Goal: Information Seeking & Learning: Learn about a topic

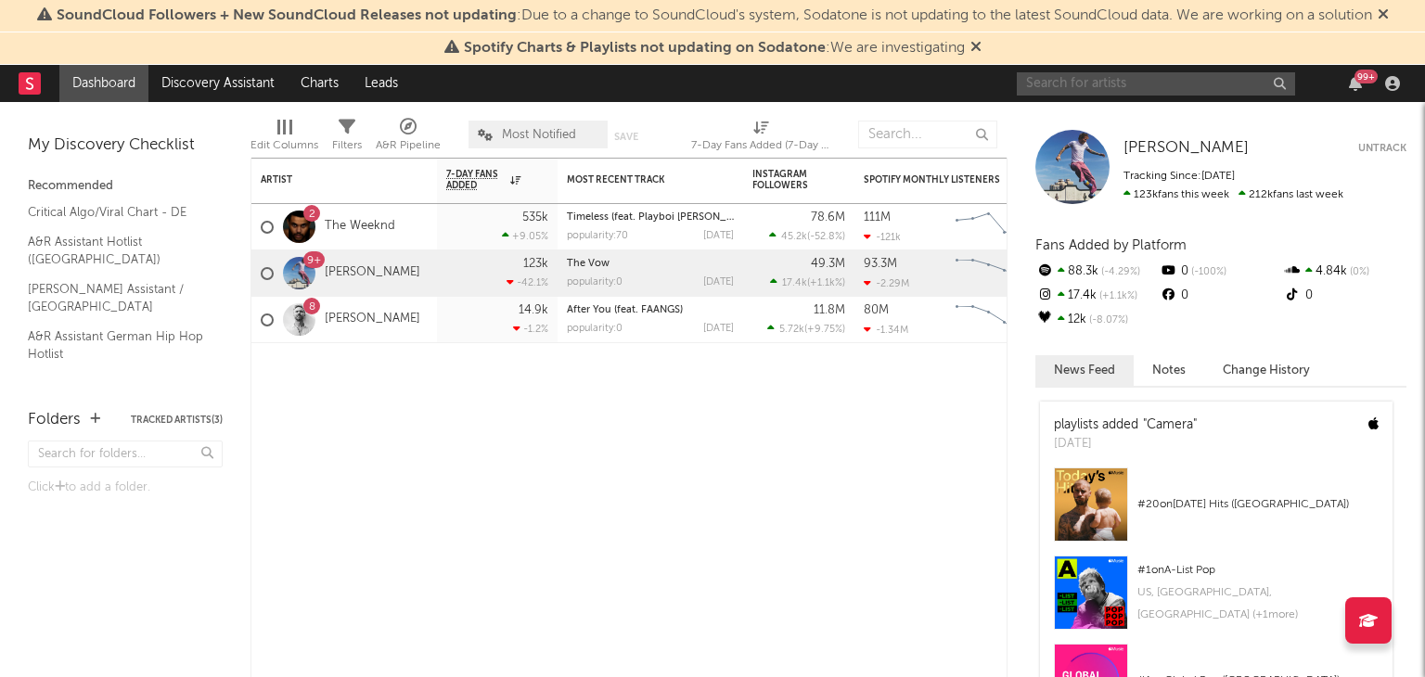
click at [1069, 73] on input "text" at bounding box center [1156, 83] width 278 height 23
click at [1054, 90] on input "text" at bounding box center [1156, 83] width 278 height 23
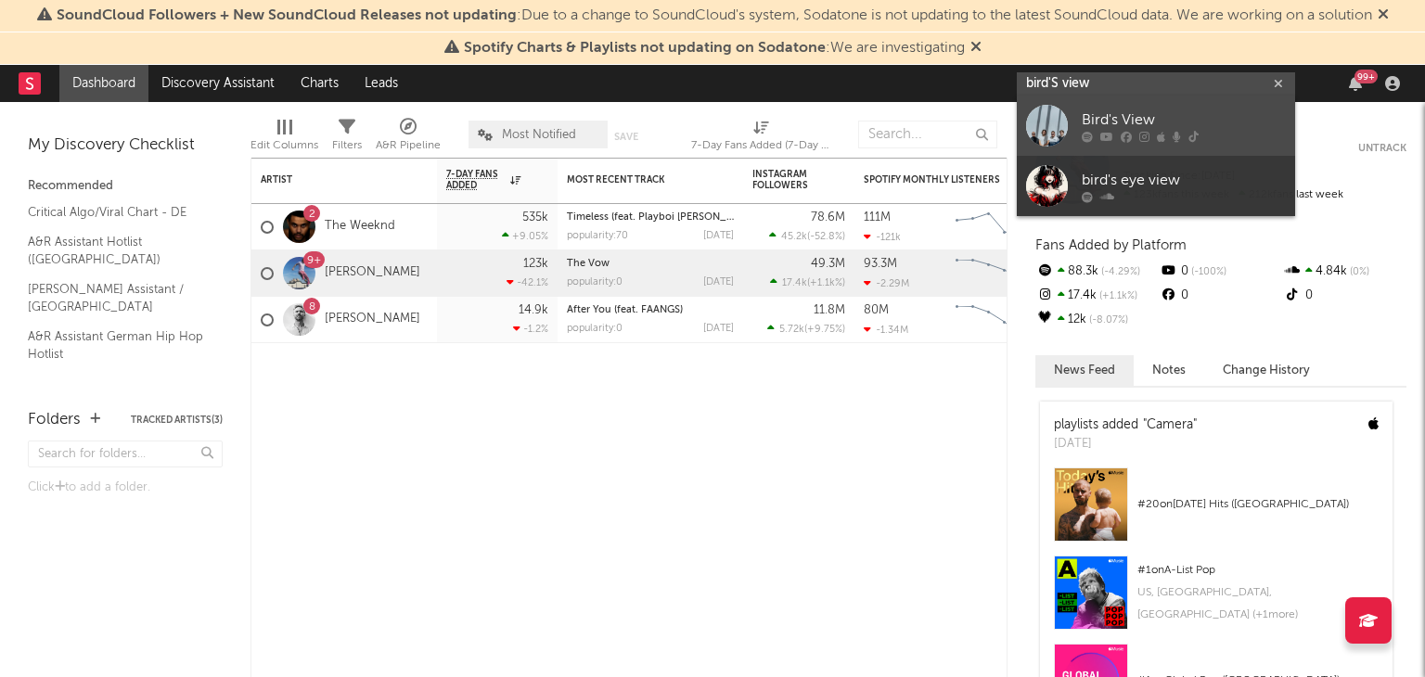
type input "bird'S view"
click at [1065, 107] on div at bounding box center [1047, 126] width 42 height 42
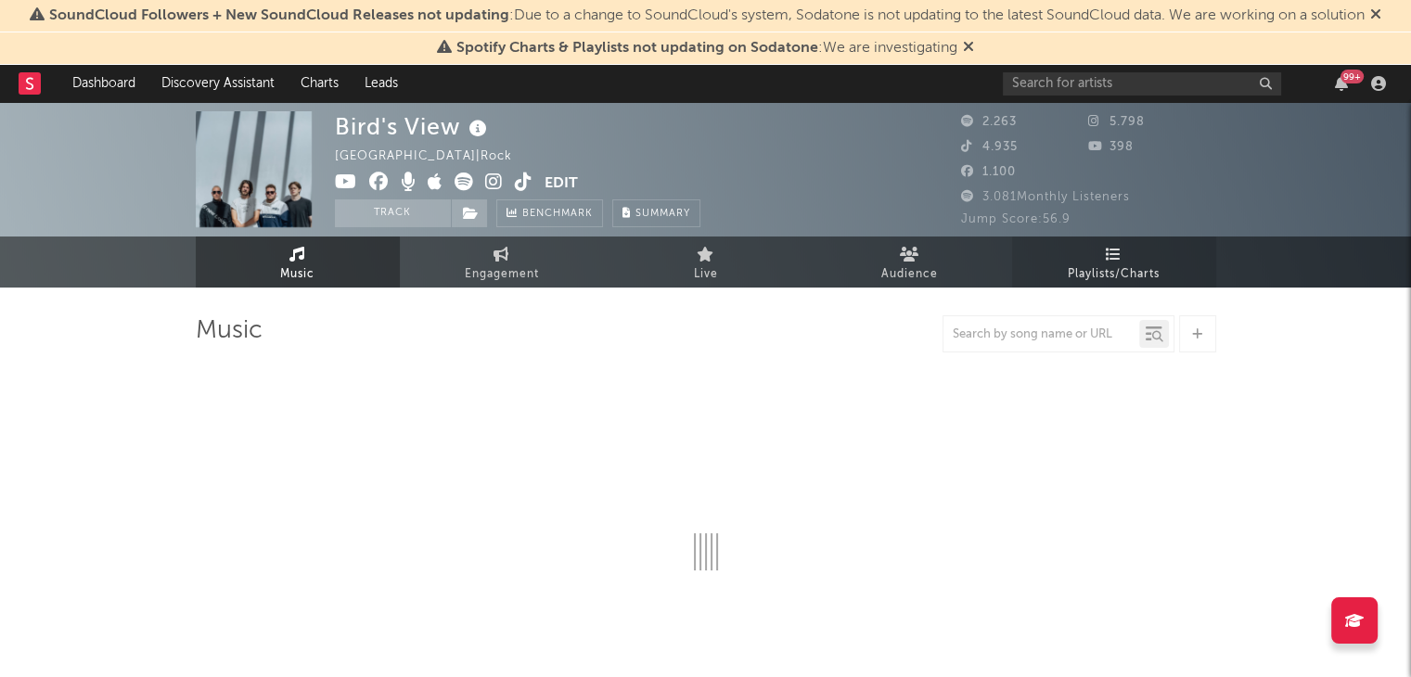
click at [1091, 264] on span "Playlists/Charts" at bounding box center [1114, 274] width 92 height 22
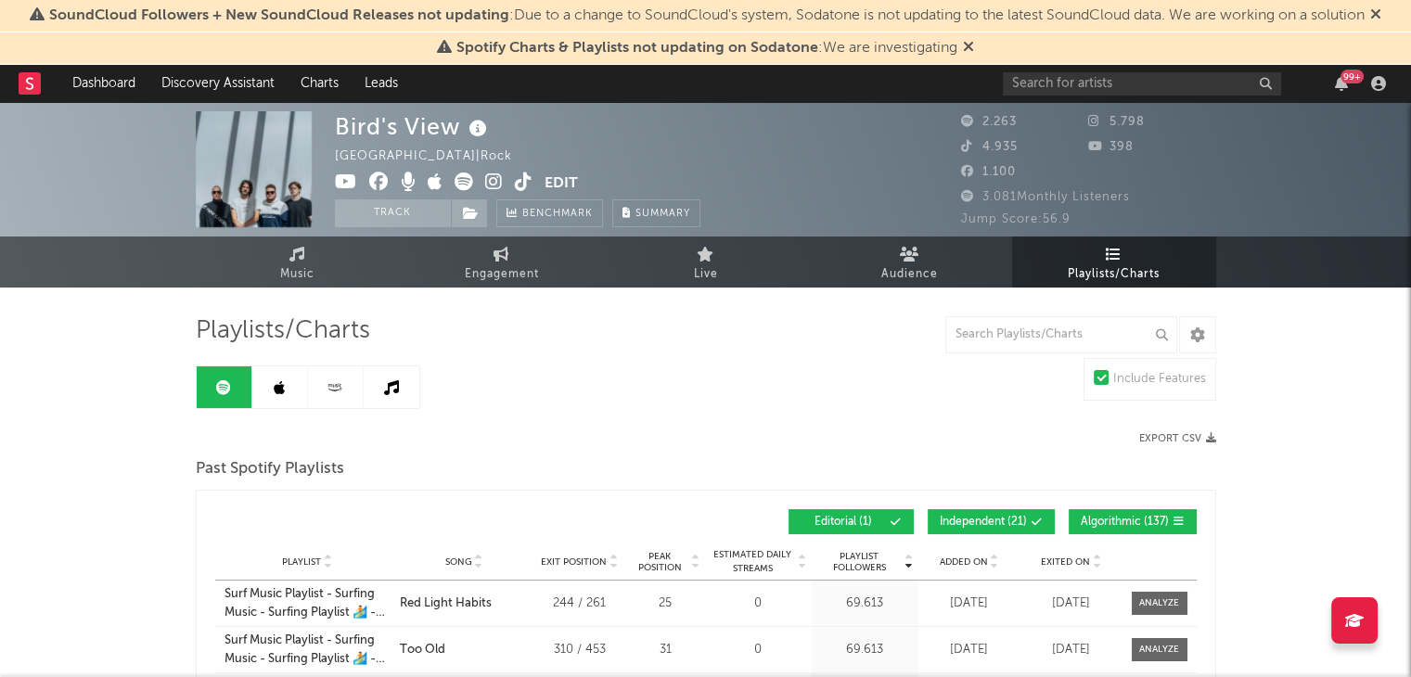
click at [1005, 522] on span at bounding box center [1005, 522] width 3 height 11
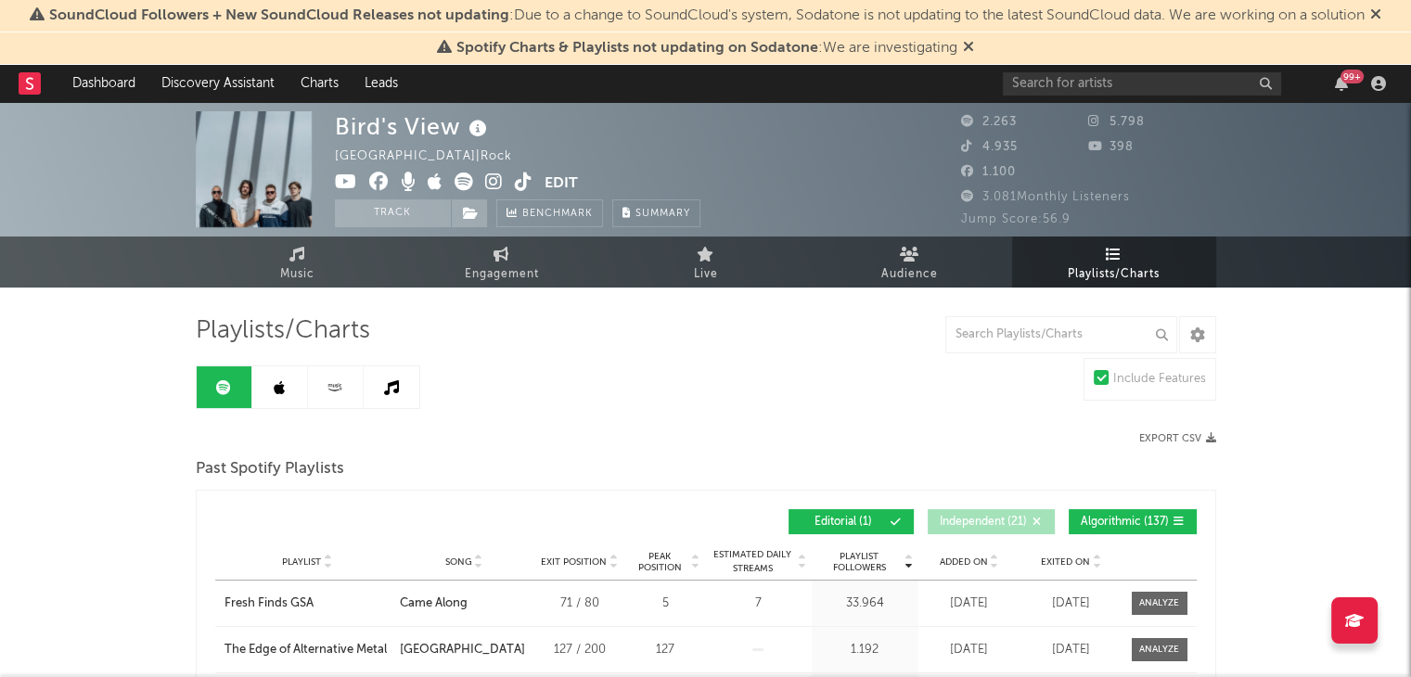
click at [1120, 520] on span "Algorithmic ( 137 )" at bounding box center [1125, 522] width 88 height 11
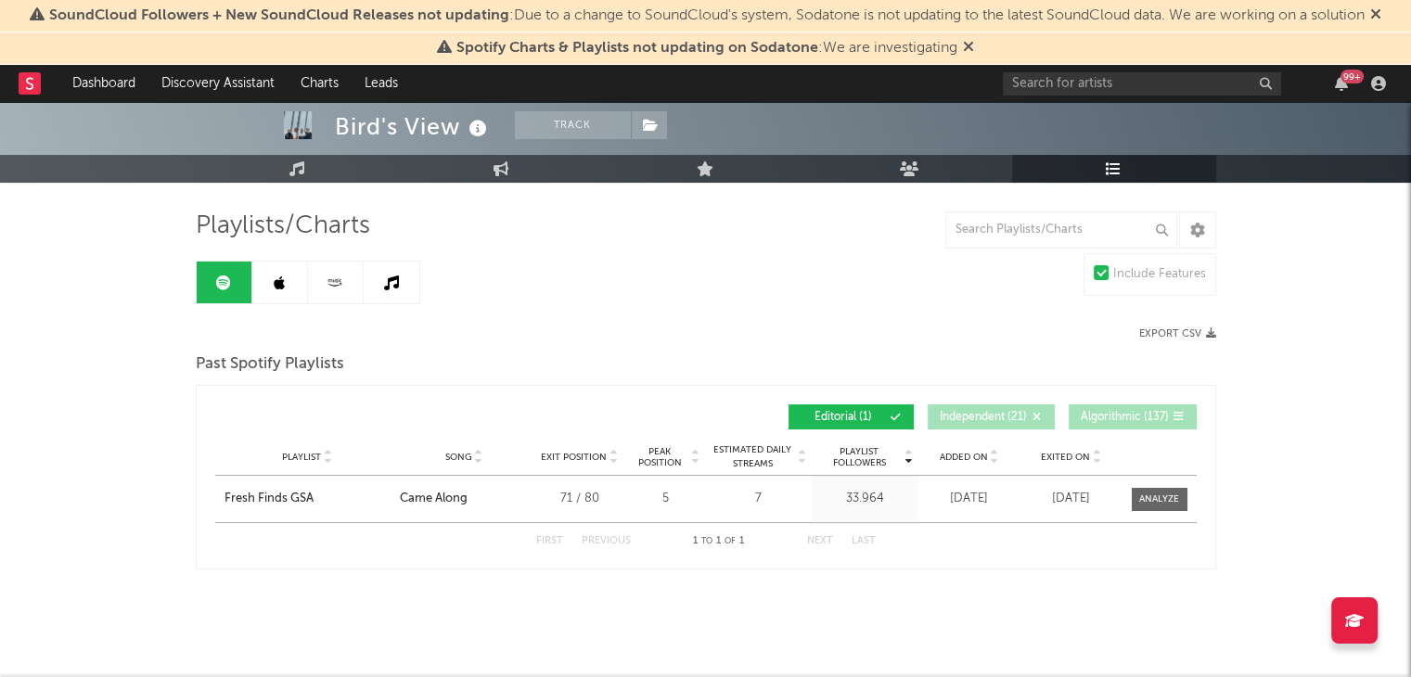
scroll to position [108, 0]
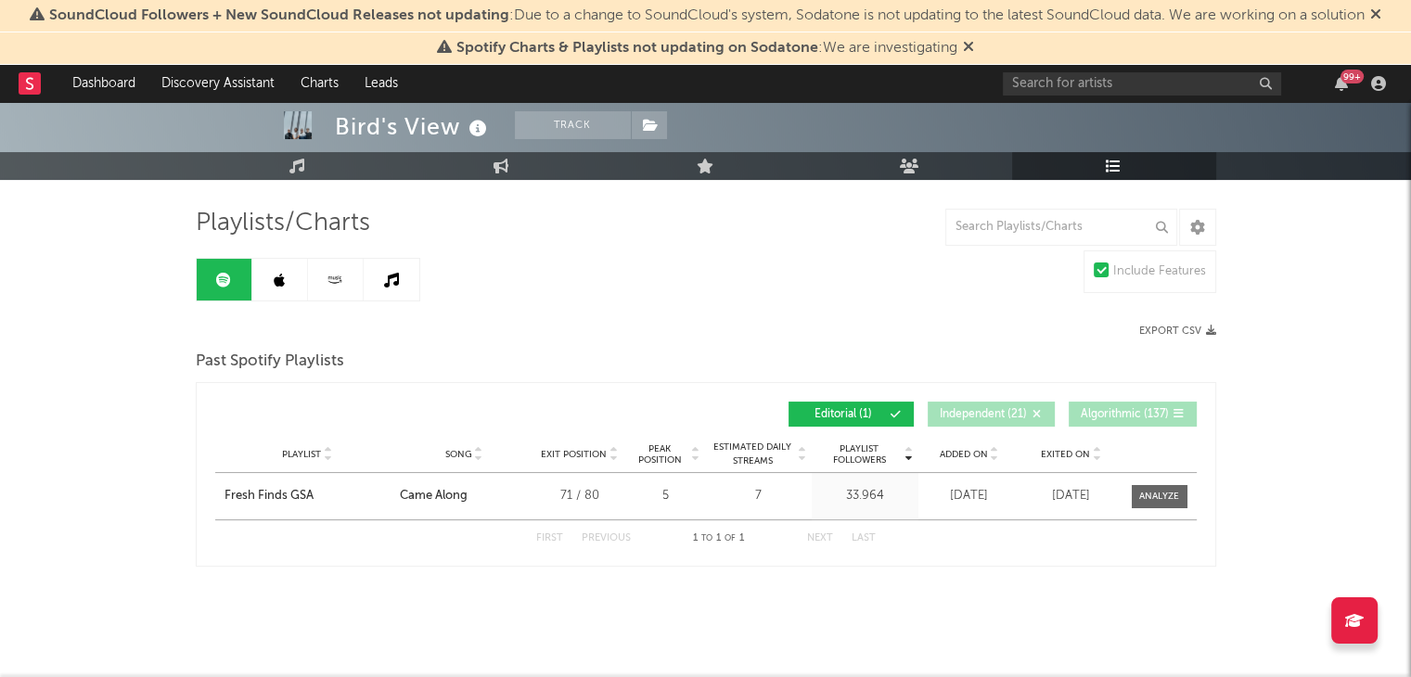
click at [276, 277] on icon at bounding box center [279, 280] width 11 height 15
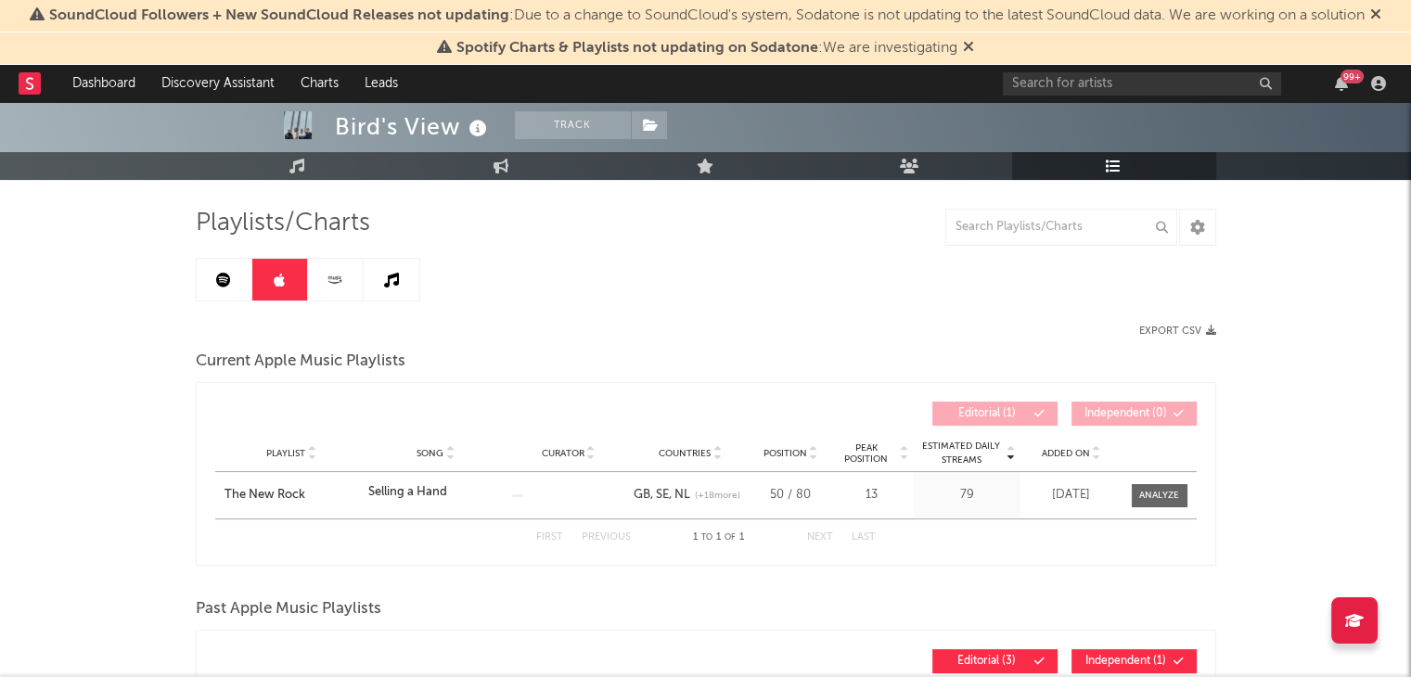
click at [335, 273] on icon at bounding box center [335, 280] width 21 height 14
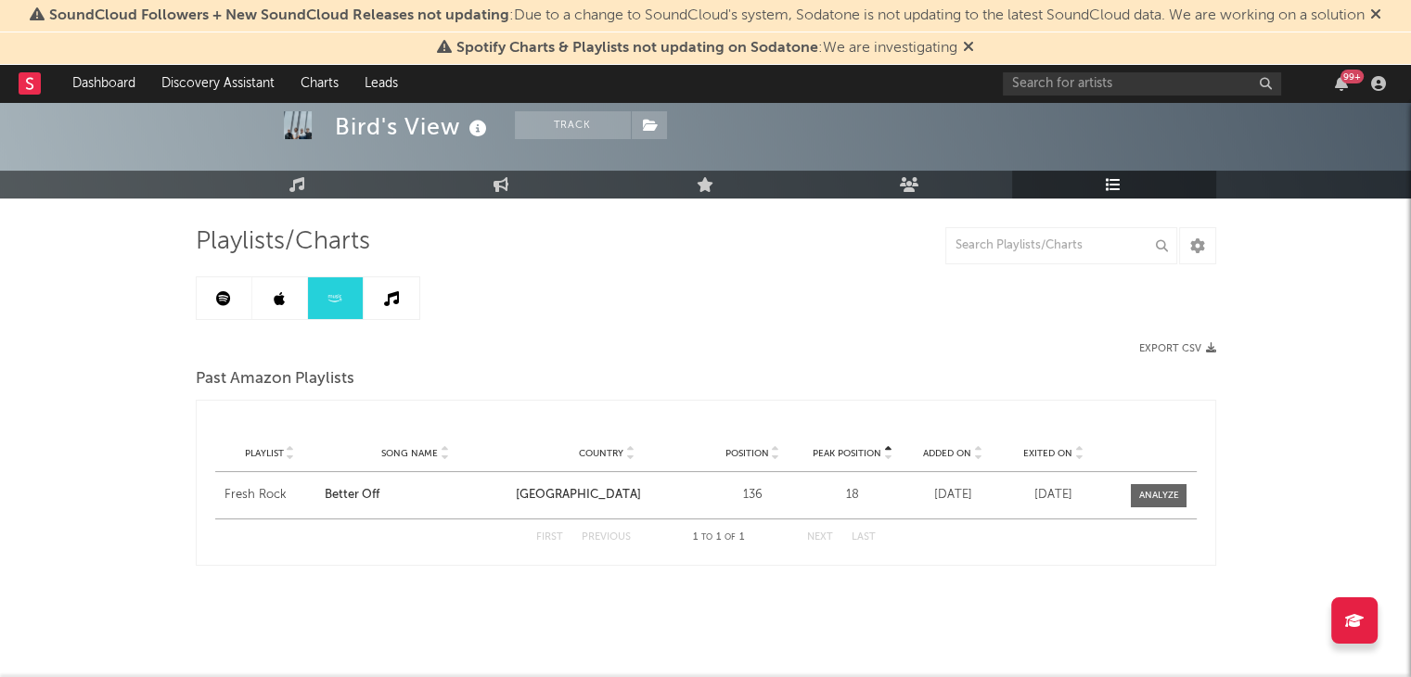
scroll to position [87, 0]
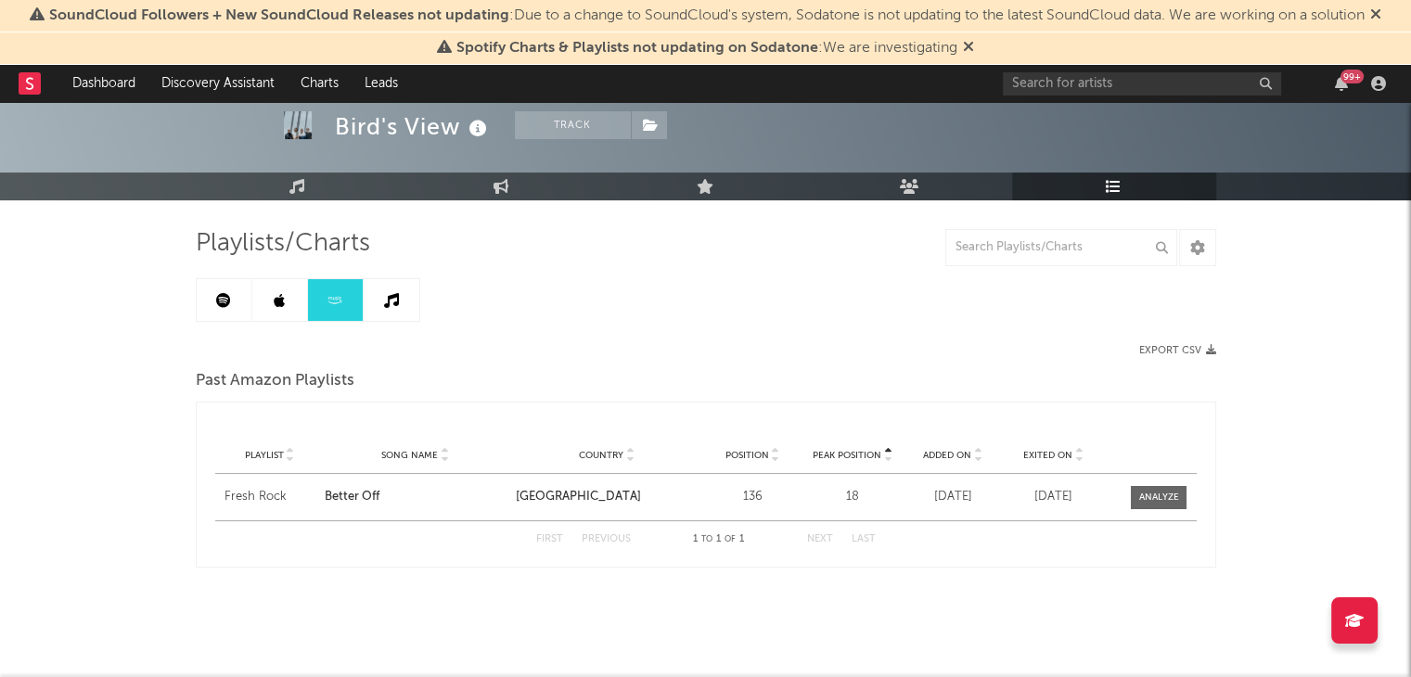
click at [358, 295] on link at bounding box center [336, 300] width 56 height 42
click at [390, 301] on icon at bounding box center [391, 300] width 15 height 15
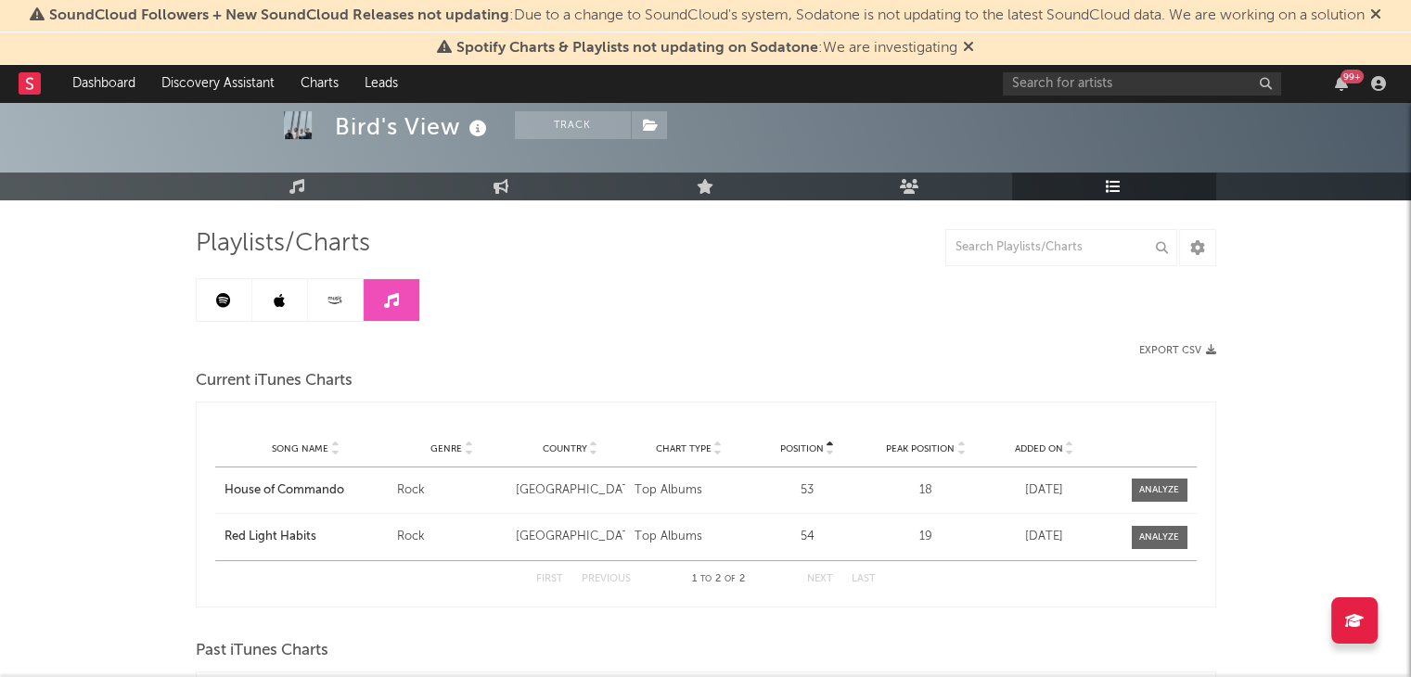
click at [274, 304] on icon at bounding box center [279, 300] width 11 height 15
